Goal: Information Seeking & Learning: Learn about a topic

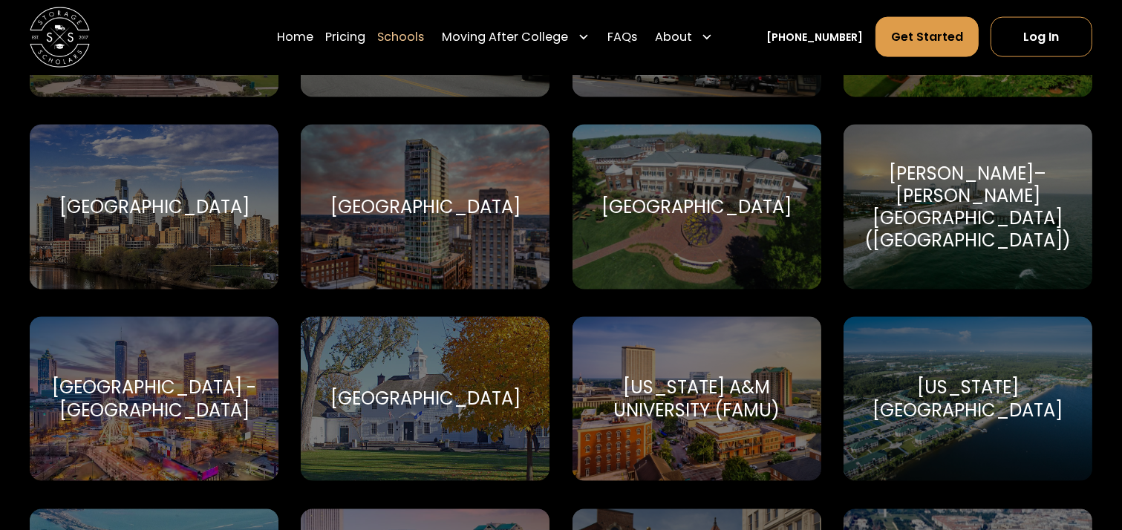
scroll to position [2773, 0]
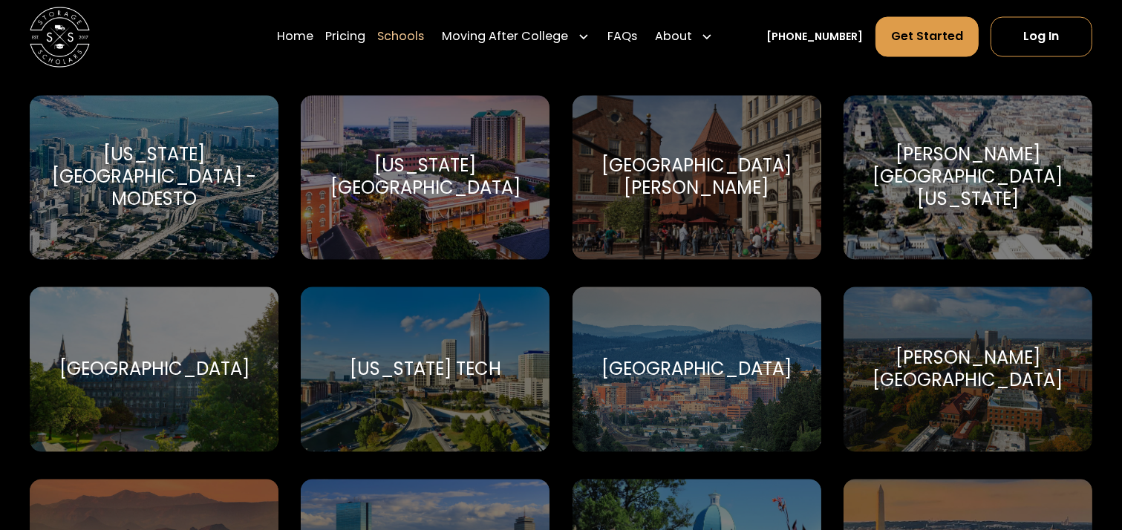
click at [635, 346] on div "Gonzaga University Gonzaga University" at bounding box center [696, 369] width 249 height 164
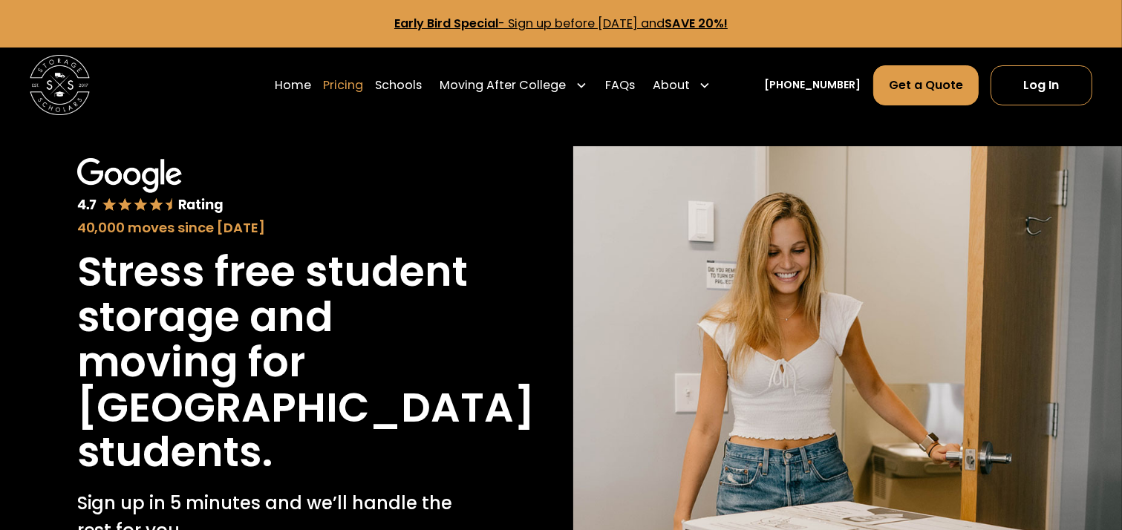
click at [359, 87] on link "Pricing" at bounding box center [343, 86] width 40 height 42
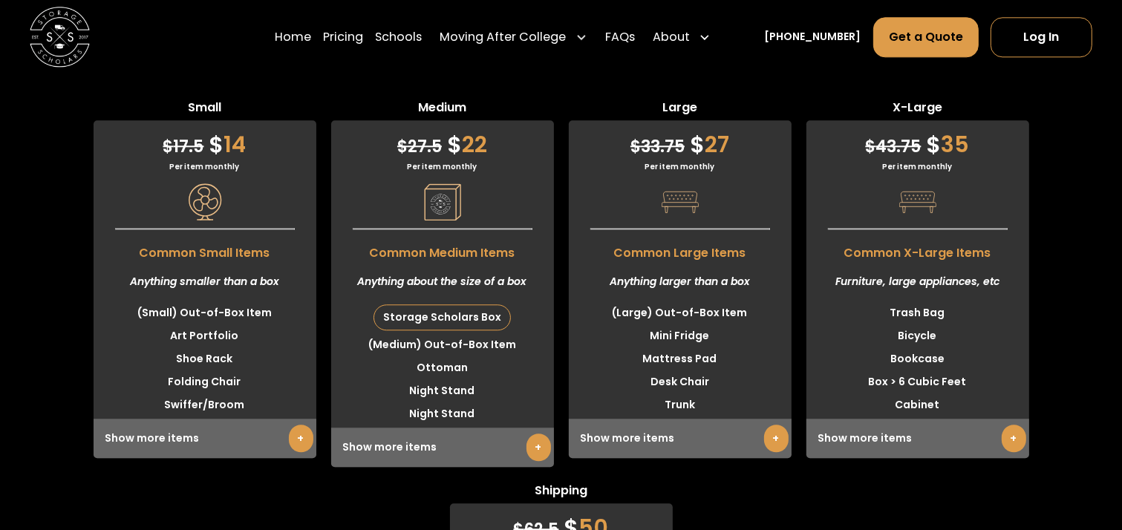
scroll to position [3760, 0]
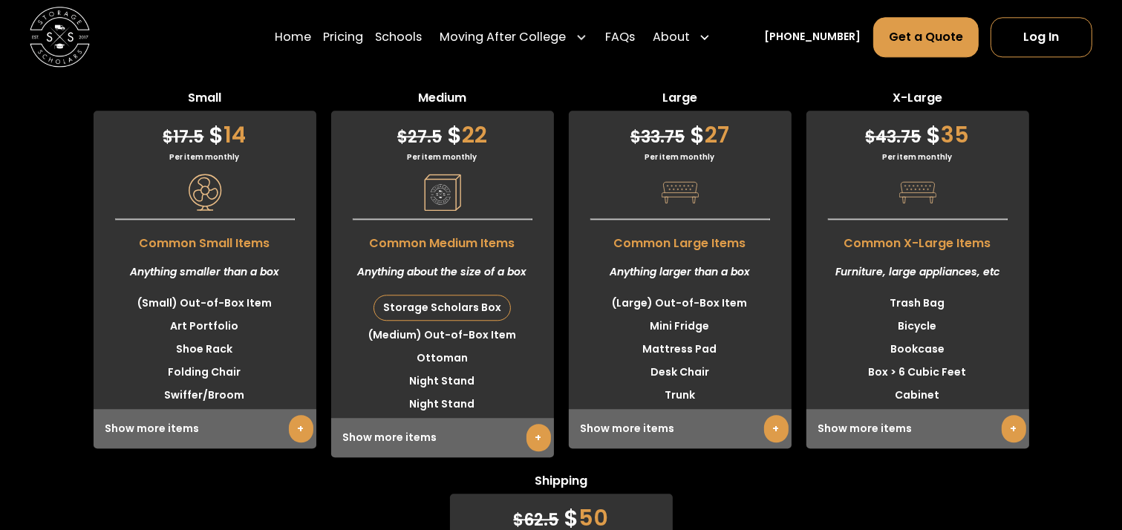
click at [538, 451] on link "+" at bounding box center [538, 437] width 24 height 27
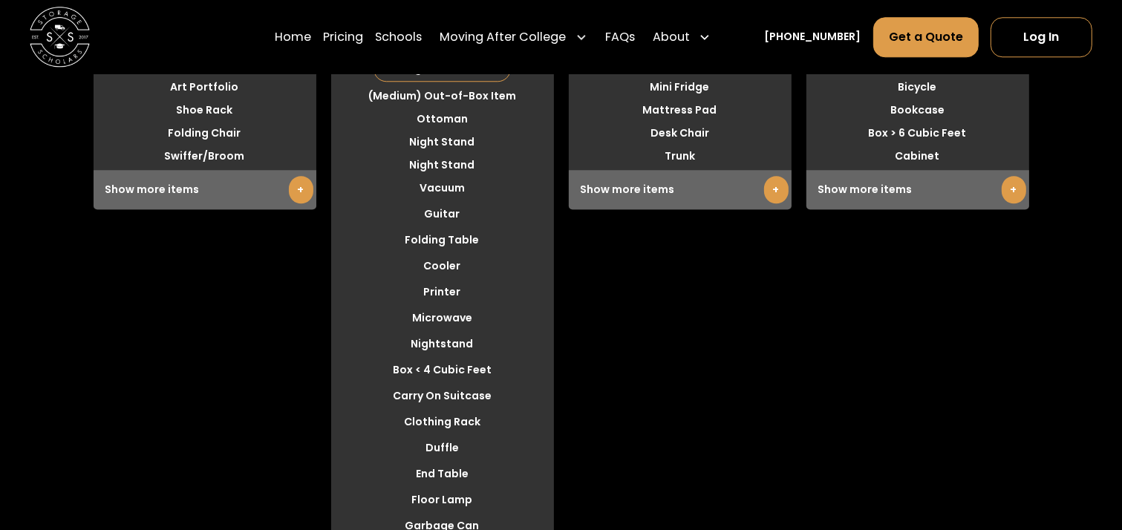
scroll to position [3959, 0]
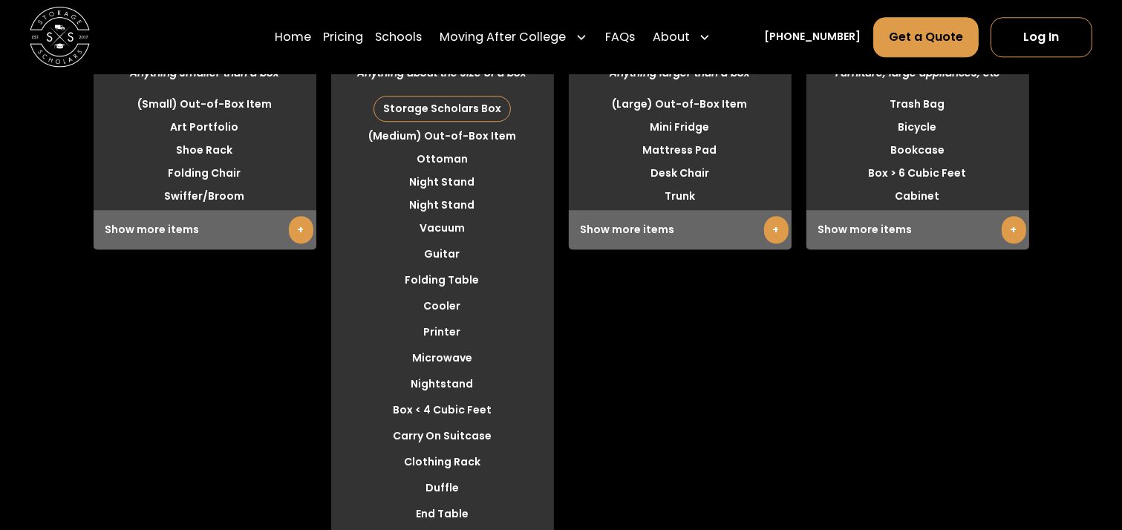
drag, startPoint x: 1128, startPoint y: 254, endPoint x: 1128, endPoint y: 266, distance: 11.9
click at [291, 243] on link "+" at bounding box center [301, 229] width 24 height 27
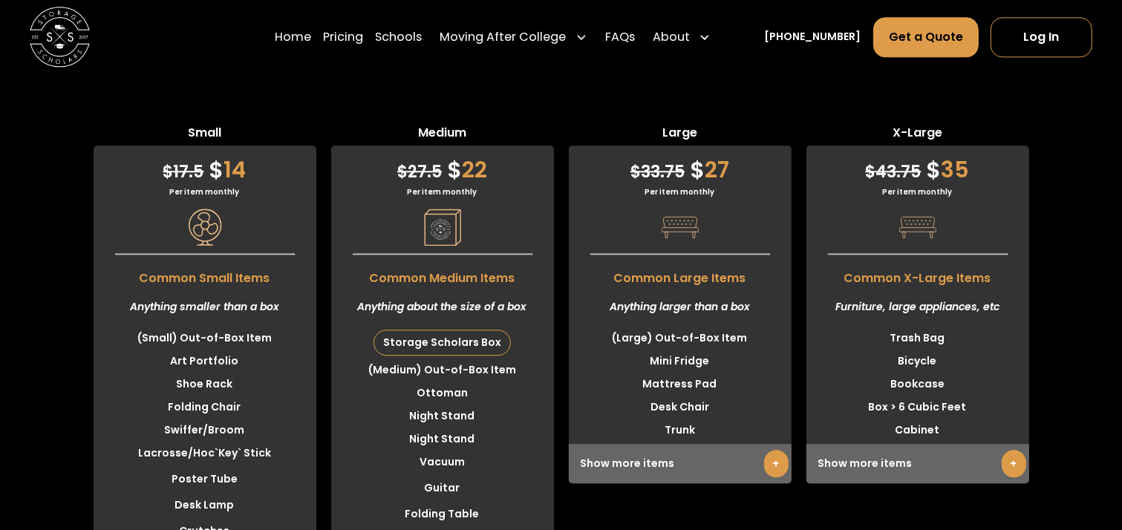
scroll to position [3685, 0]
